Goal: Task Accomplishment & Management: Manage account settings

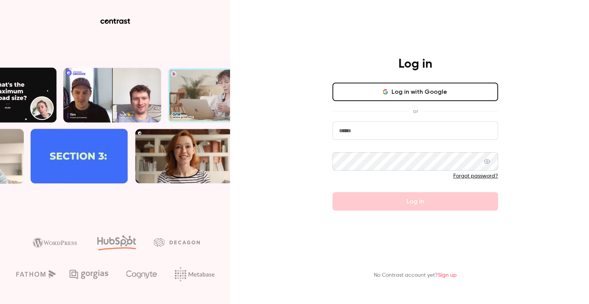
click at [391, 125] on input "email" at bounding box center [416, 130] width 166 height 18
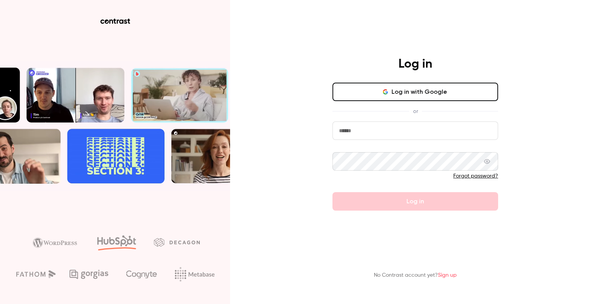
type input "**********"
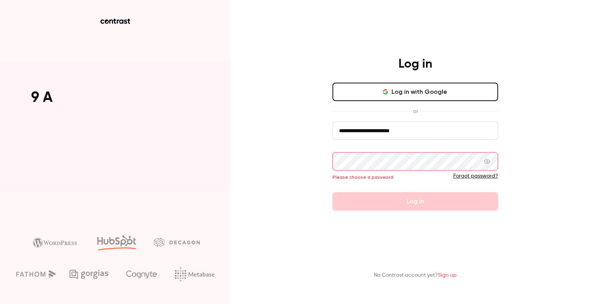
click at [390, 98] on button "Log in with Google" at bounding box center [416, 92] width 166 height 18
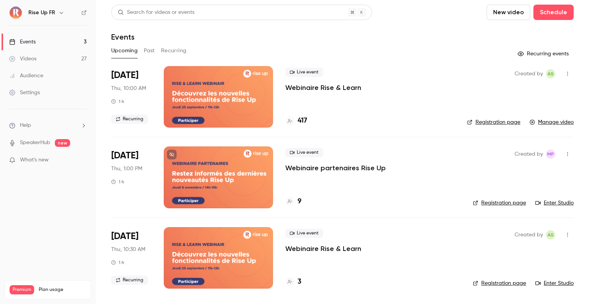
click at [267, 99] on div at bounding box center [218, 96] width 109 height 61
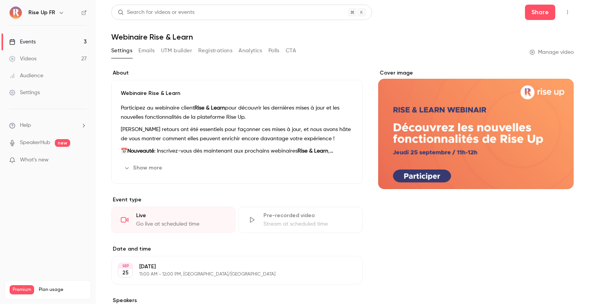
click at [442, 132] on div "Cover image" at bounding box center [476, 129] width 196 height 120
click at [0, 0] on input "Cover image" at bounding box center [0, 0] width 0 height 0
click at [225, 53] on button "Registrations" at bounding box center [215, 51] width 34 height 12
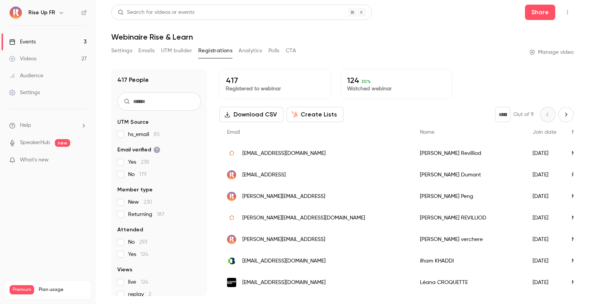
click at [129, 53] on button "Settings" at bounding box center [121, 51] width 21 height 12
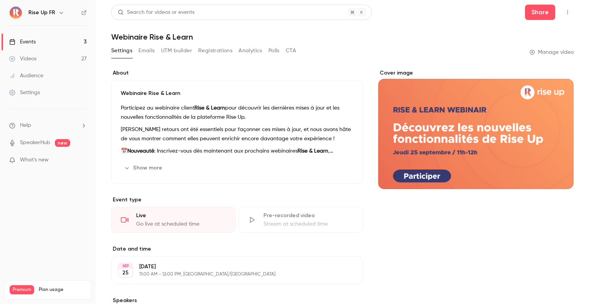
click at [43, 45] on link "Events 3" at bounding box center [48, 41] width 96 height 17
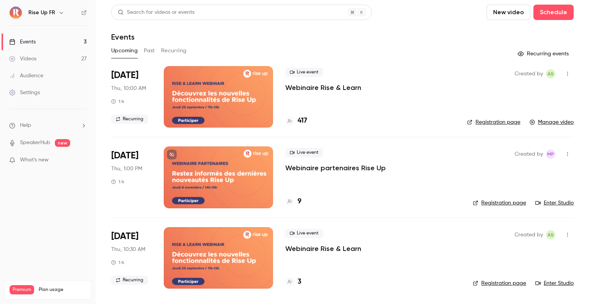
click at [58, 14] on icon "button" at bounding box center [61, 13] width 6 height 6
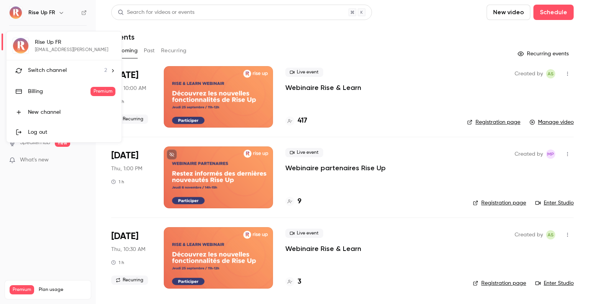
click at [64, 68] on span "Switch channel" at bounding box center [47, 70] width 39 height 8
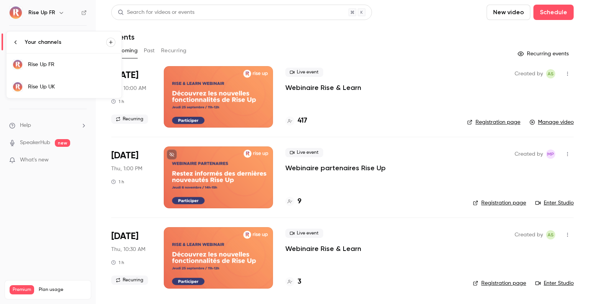
click at [66, 89] on div "Rise Up UK" at bounding box center [71, 87] width 87 height 8
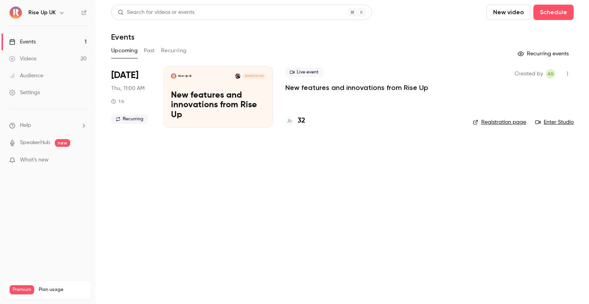
click at [259, 107] on p "New features and innovations from Rise Up" at bounding box center [218, 106] width 95 height 30
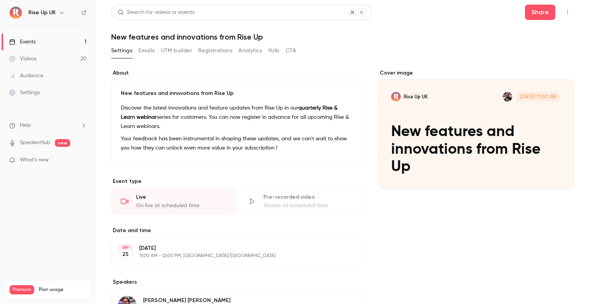
click at [150, 195] on div "Live" at bounding box center [181, 197] width 90 height 8
click at [562, 15] on button "button" at bounding box center [568, 12] width 12 height 12
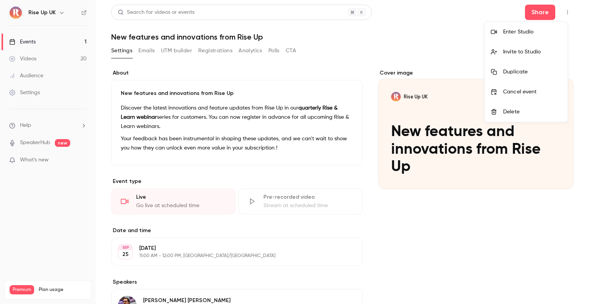
click at [459, 41] on div at bounding box center [294, 152] width 589 height 304
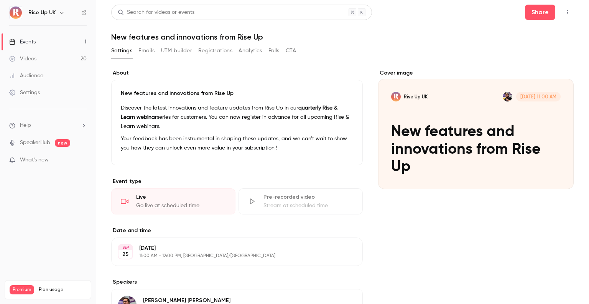
click at [253, 54] on button "Analytics" at bounding box center [251, 51] width 24 height 12
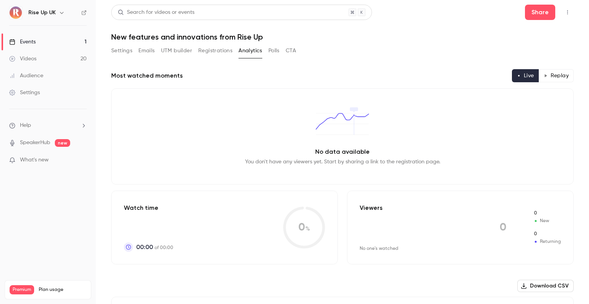
click at [276, 54] on button "Polls" at bounding box center [274, 51] width 11 height 12
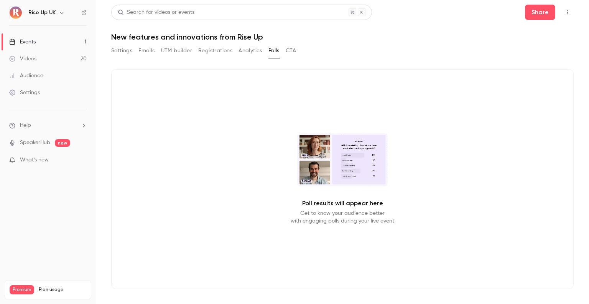
click at [287, 54] on button "CTA" at bounding box center [291, 51] width 10 height 12
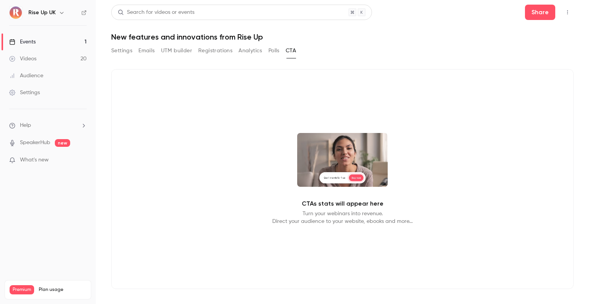
click at [231, 50] on button "Registrations" at bounding box center [215, 51] width 34 height 12
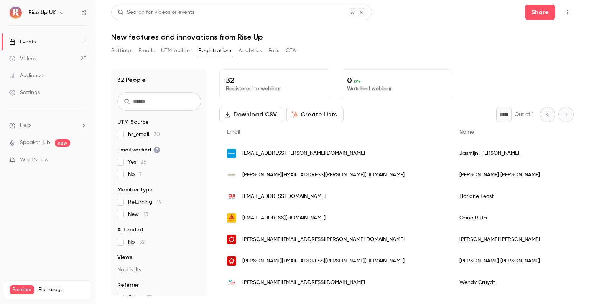
click at [190, 50] on button "UTM builder" at bounding box center [176, 51] width 31 height 12
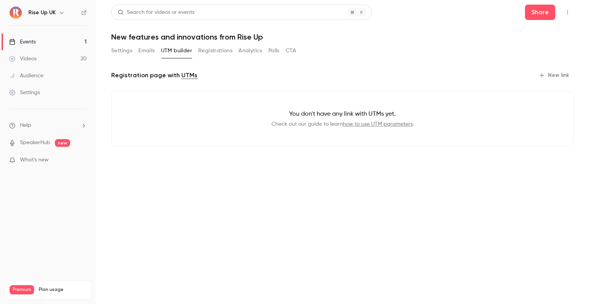
click at [150, 52] on button "Emails" at bounding box center [147, 51] width 16 height 12
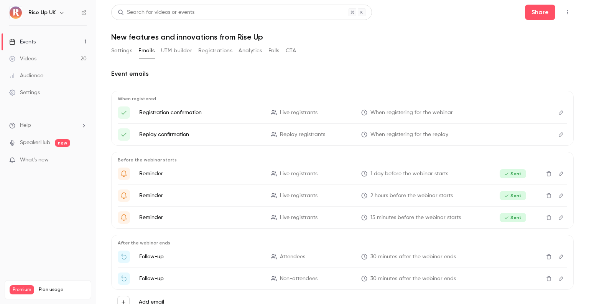
click at [118, 50] on button "Settings" at bounding box center [121, 51] width 21 height 12
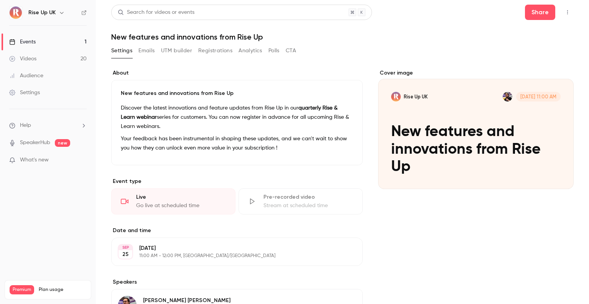
click at [533, 21] on header "Search for videos or events Share New features and innovations from Rise Up" at bounding box center [342, 23] width 463 height 37
click at [538, 15] on button "Share" at bounding box center [540, 12] width 30 height 15
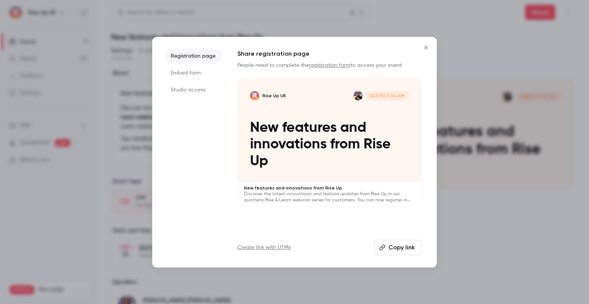
click at [184, 70] on li "Embed form" at bounding box center [194, 73] width 58 height 14
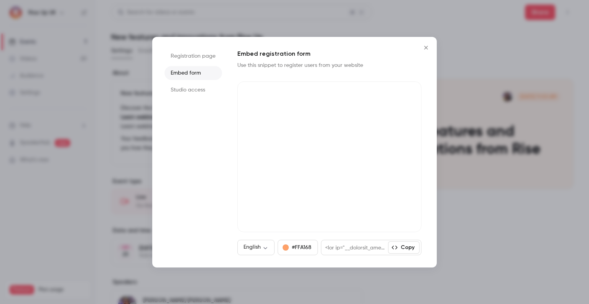
click at [185, 83] on li "Studio access" at bounding box center [194, 90] width 58 height 14
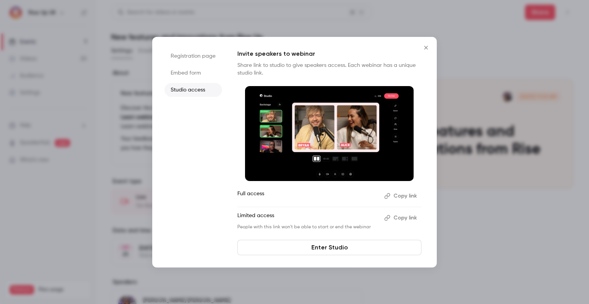
click at [190, 58] on li "Registration page" at bounding box center [194, 56] width 58 height 14
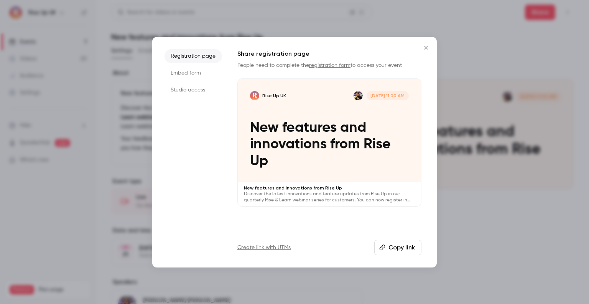
click at [392, 241] on button "Copy link" at bounding box center [398, 246] width 47 height 15
click at [429, 49] on icon "Close" at bounding box center [426, 48] width 9 height 6
